Goal: Task Accomplishment & Management: Manage account settings

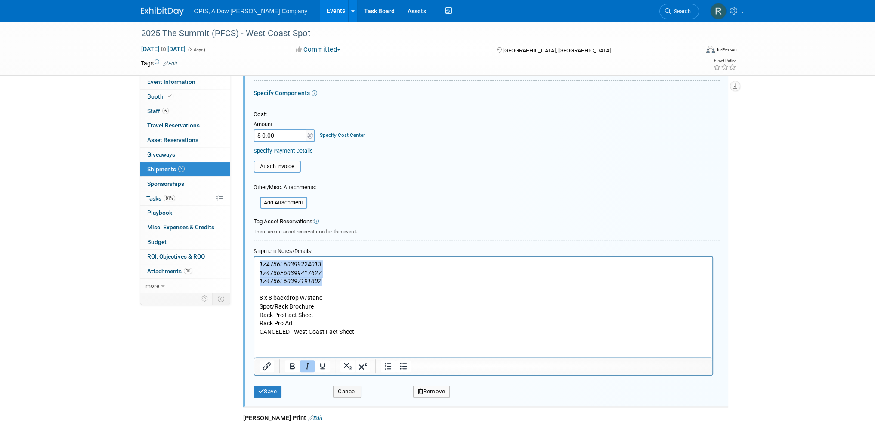
scroll to position [318, 0]
click at [355, 386] on button "Cancel" at bounding box center [347, 392] width 28 height 12
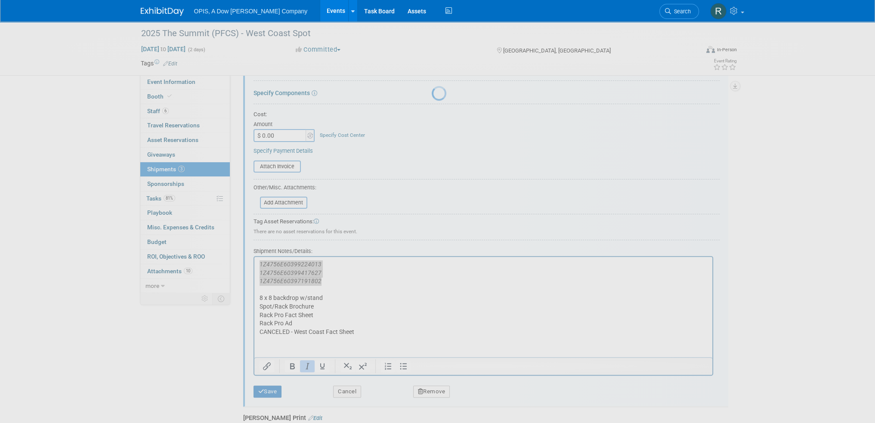
scroll to position [197, 0]
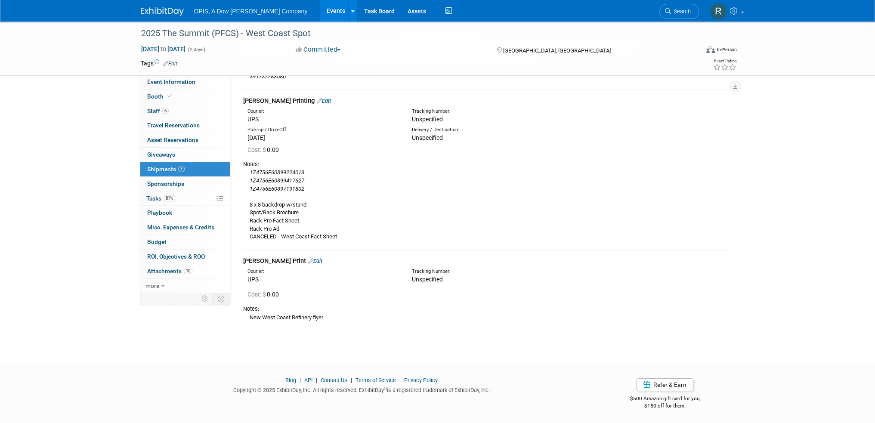
click at [320, 10] on link "Events" at bounding box center [335, 11] width 31 height 22
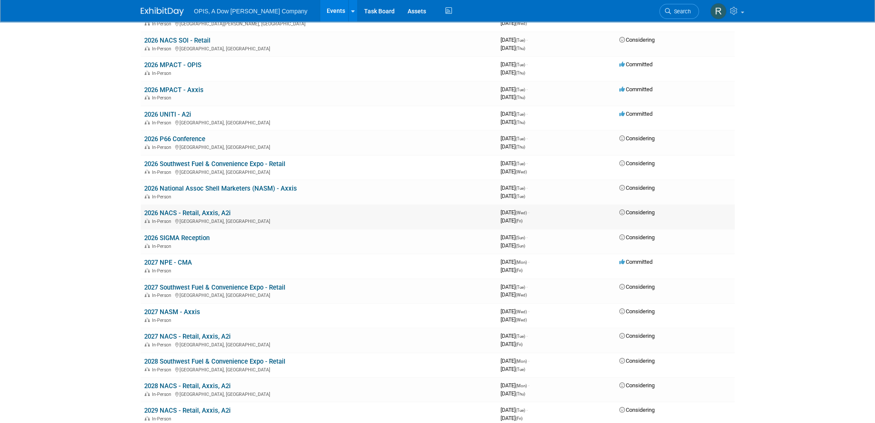
scroll to position [474, 0]
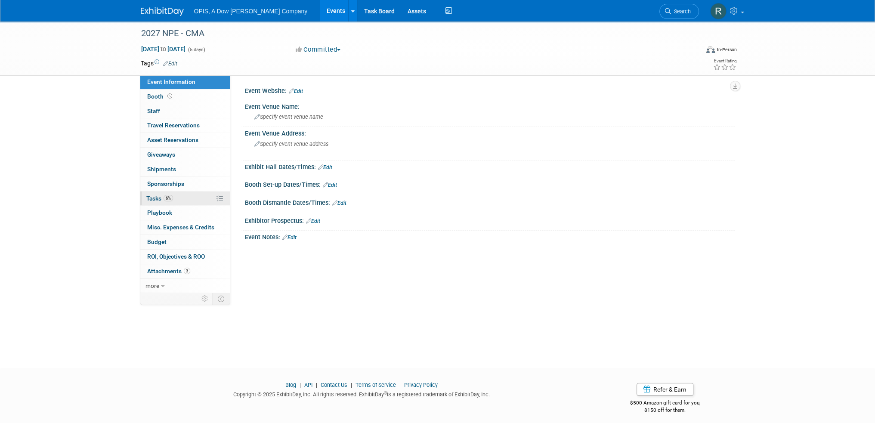
click at [153, 202] on link "6% Tasks 6%" at bounding box center [185, 199] width 90 height 14
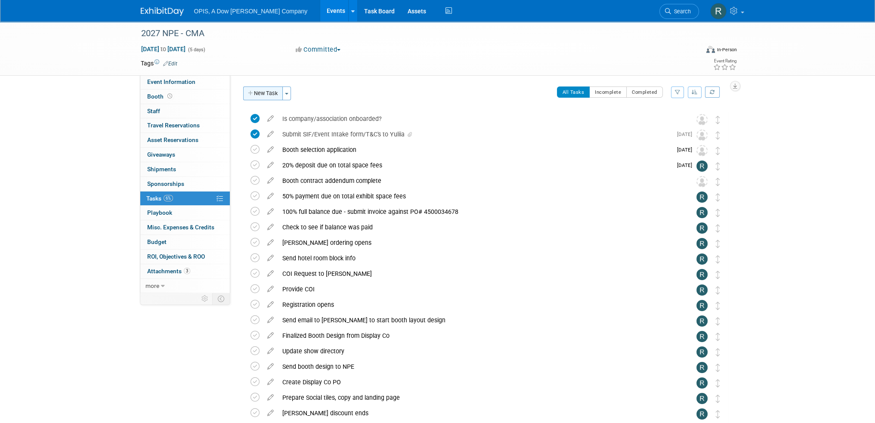
click at [265, 96] on button "New Task" at bounding box center [263, 94] width 40 height 14
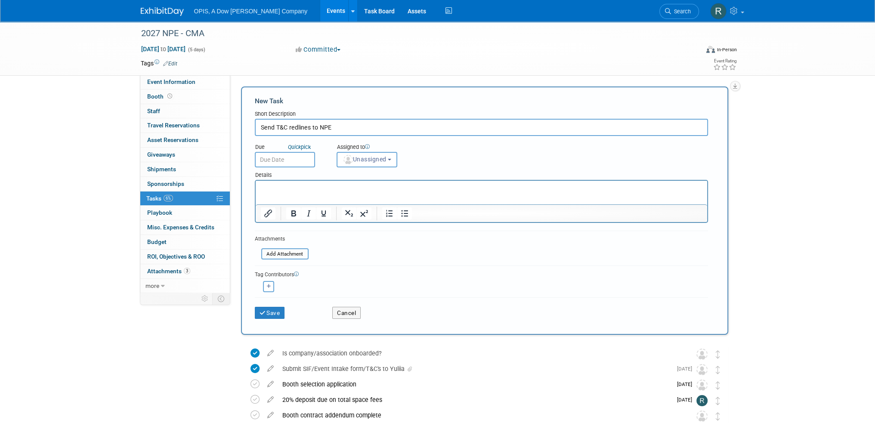
type input "Send T&C redlines to NPE"
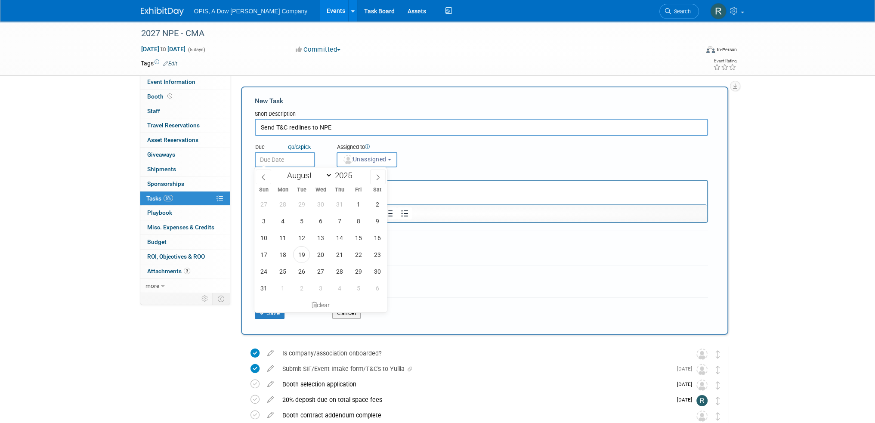
click at [273, 160] on input "text" at bounding box center [285, 160] width 60 height 16
click at [305, 254] on span "19" at bounding box center [301, 254] width 17 height 17
type input "Aug 19, 2025"
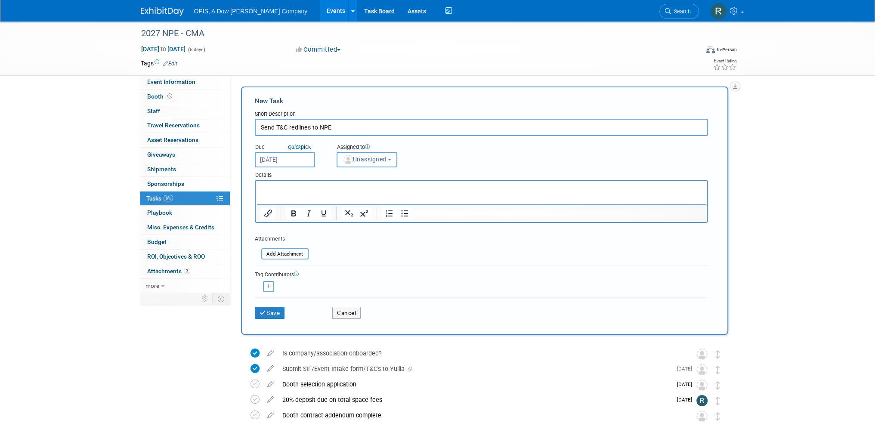
click at [366, 157] on span "Unassigned" at bounding box center [365, 159] width 44 height 7
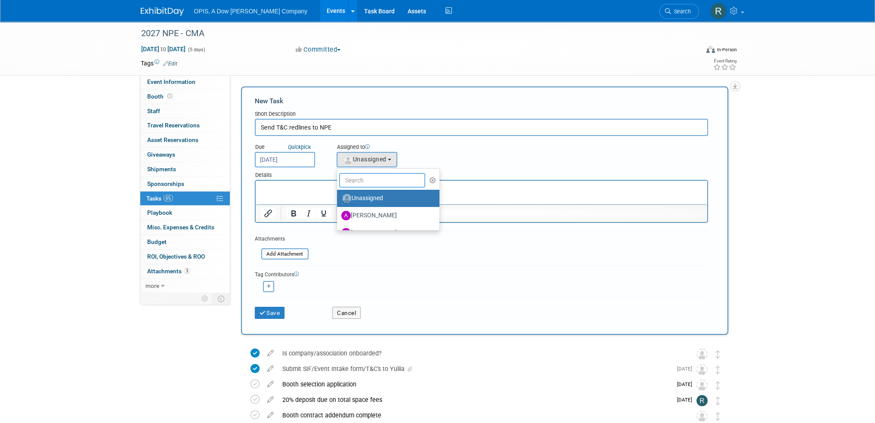
click at [367, 179] on input "text" at bounding box center [382, 180] width 86 height 15
type input "e"
type input "Renee"
click at [382, 197] on label "Renee Ortner (me)" at bounding box center [386, 199] width 90 height 14
click at [338, 197] on input "Renee Ortner (me)" at bounding box center [336, 198] width 6 height 6
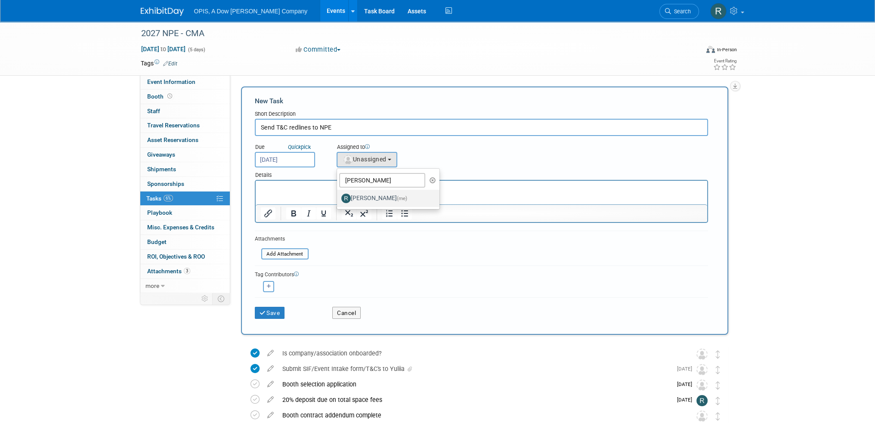
select select "7e4759a3-fd23-419a-ad12-f4b98a368f35"
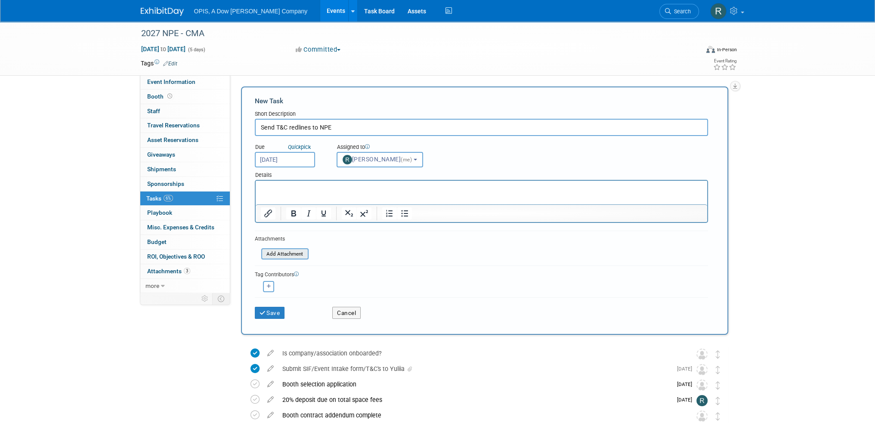
click at [289, 253] on input "file" at bounding box center [256, 254] width 102 height 10
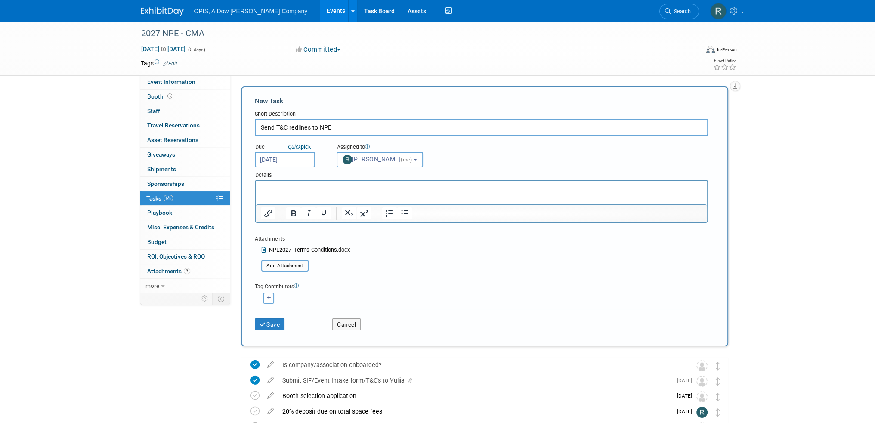
click at [294, 187] on p "Rich Text Area. Press ALT-0 for help." at bounding box center [482, 188] width 442 height 9
click at [266, 325] on button "Save" at bounding box center [270, 325] width 30 height 12
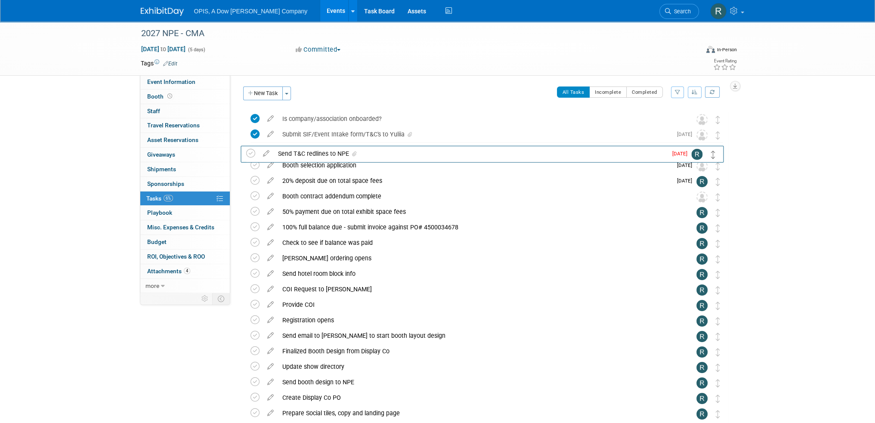
drag, startPoint x: 719, startPoint y: 121, endPoint x: 714, endPoint y: 155, distance: 34.8
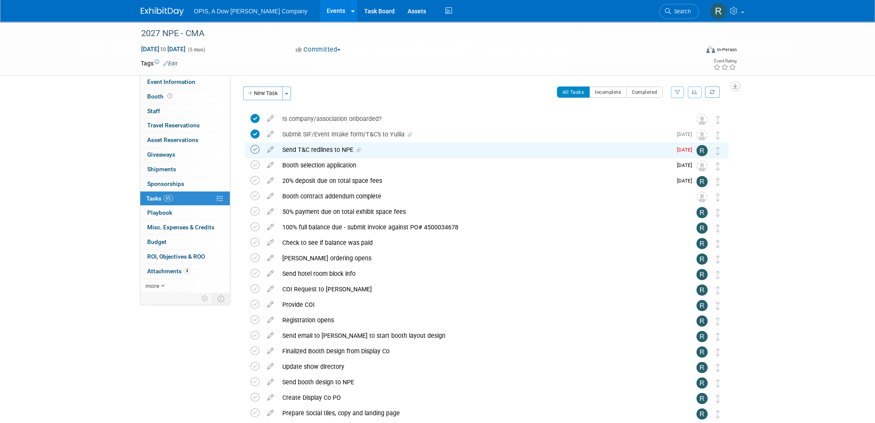
click at [254, 151] on icon at bounding box center [255, 149] width 9 height 9
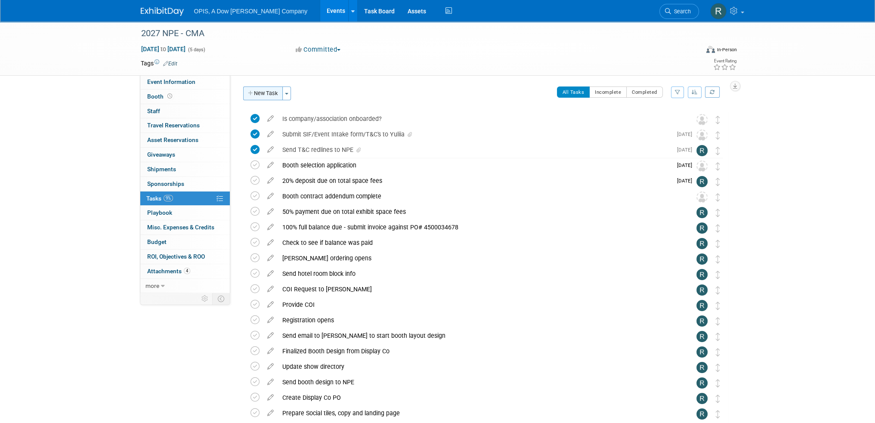
click at [270, 94] on button "New Task" at bounding box center [263, 94] width 40 height 14
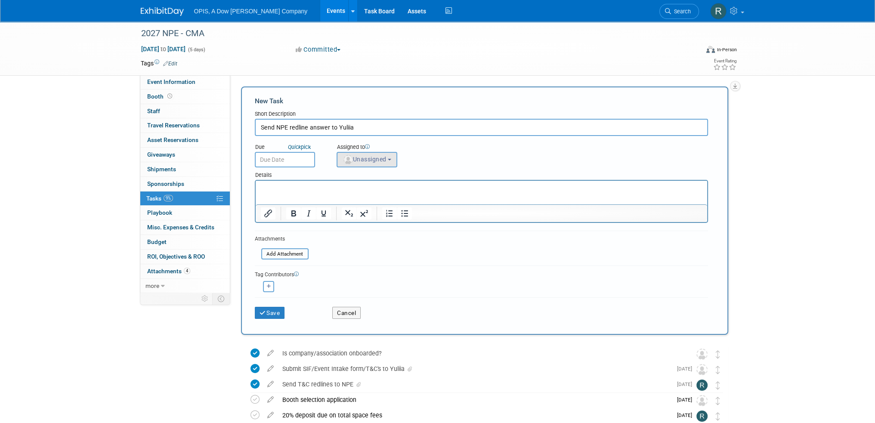
type input "Send NPE redline answer to Yuliia"
click at [354, 157] on span "Unassigned" at bounding box center [365, 159] width 44 height 7
click at [365, 175] on input "text" at bounding box center [382, 180] width 86 height 15
type input "Renee"
click at [397, 196] on span "(me)" at bounding box center [402, 198] width 10 height 6
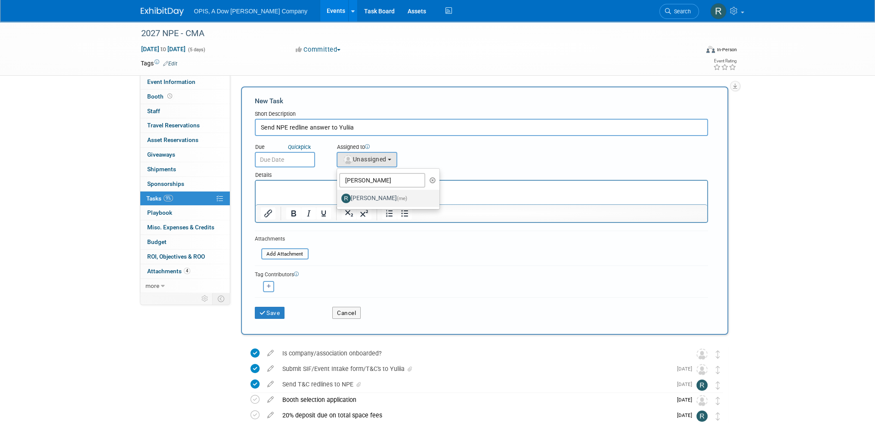
click at [338, 196] on input "Renee Ortner (me)" at bounding box center [336, 198] width 6 height 6
select select "7e4759a3-fd23-419a-ad12-f4b98a368f35"
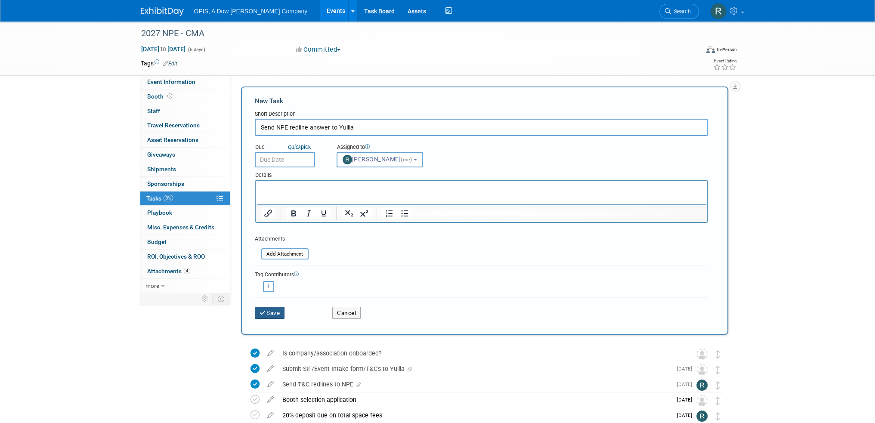
click at [279, 311] on button "Save" at bounding box center [270, 313] width 30 height 12
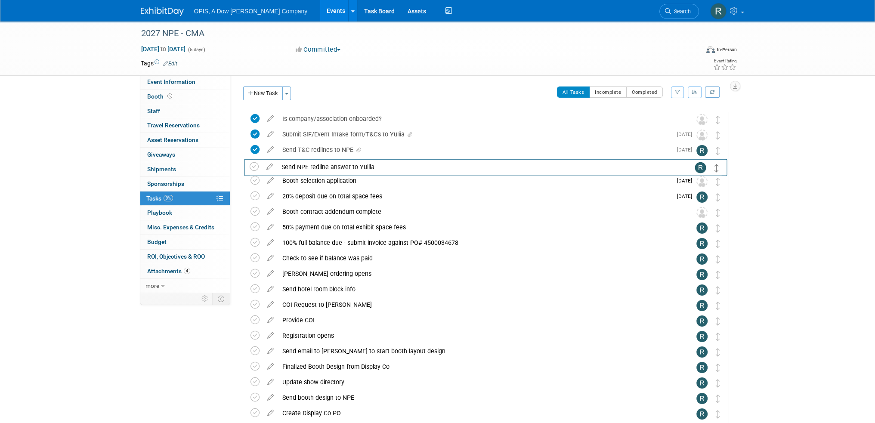
drag, startPoint x: 718, startPoint y: 124, endPoint x: 717, endPoint y: 171, distance: 47.8
